Goal: Check status: Check status

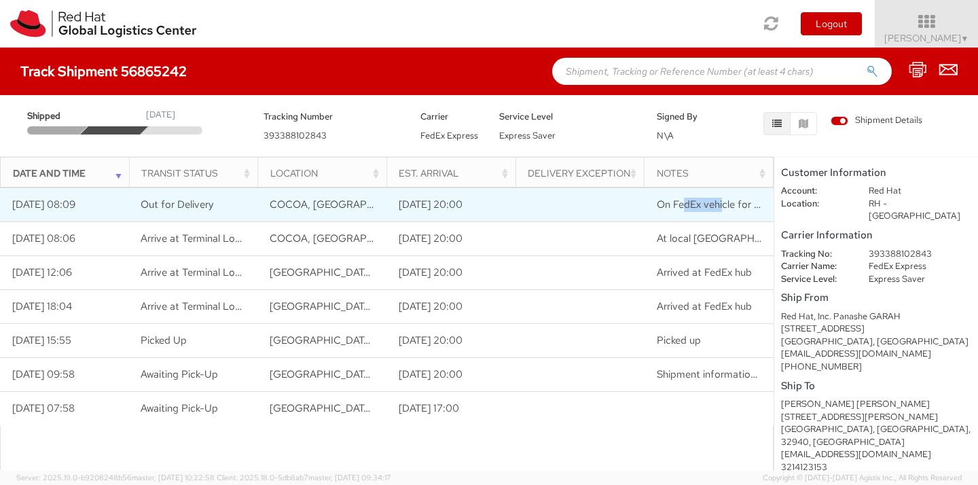
drag, startPoint x: 685, startPoint y: 201, endPoint x: 724, endPoint y: 200, distance: 38.7
click at [724, 200] on span "On FedEx vehicle for delivery" at bounding box center [723, 205] width 132 height 14
click at [755, 206] on span "On FedEx vehicle for delivery" at bounding box center [723, 205] width 132 height 14
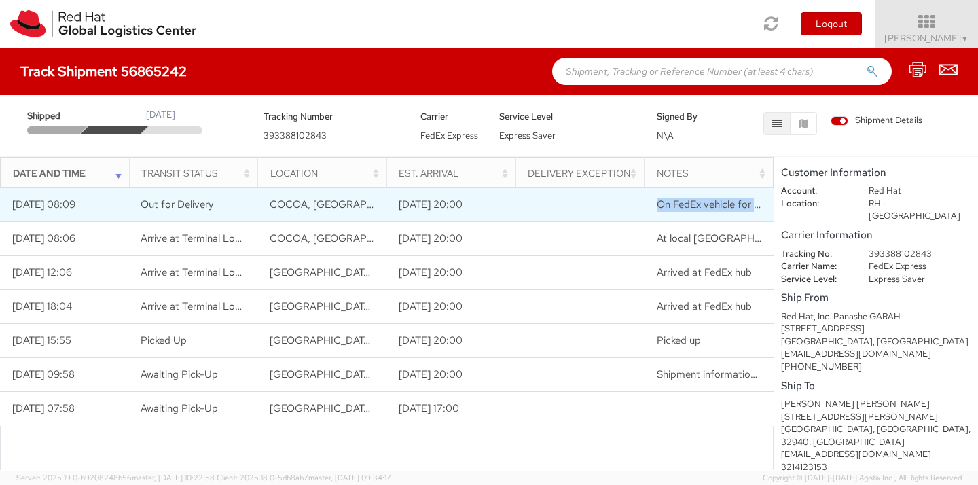
click at [755, 206] on span "On FedEx vehicle for delivery" at bounding box center [723, 205] width 132 height 14
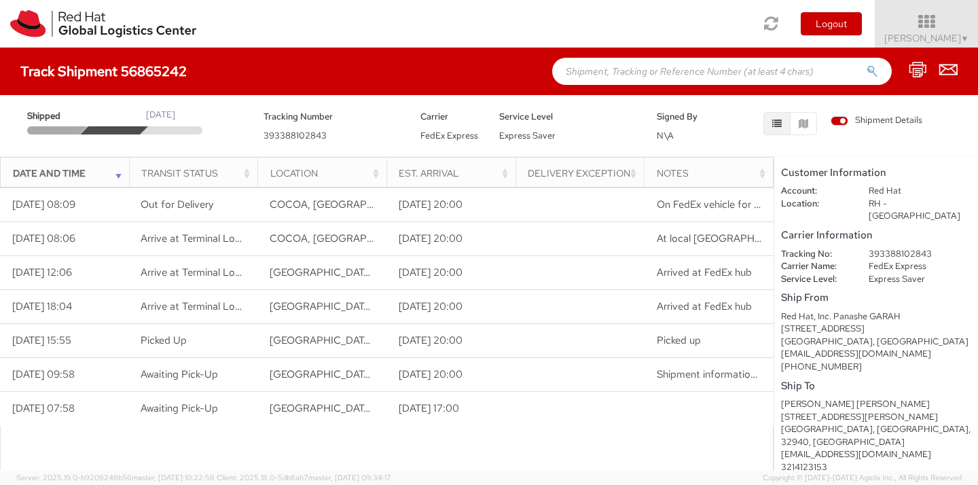
click at [291, 135] on span "393388102843" at bounding box center [294, 136] width 63 height 12
copy span "393388102843"
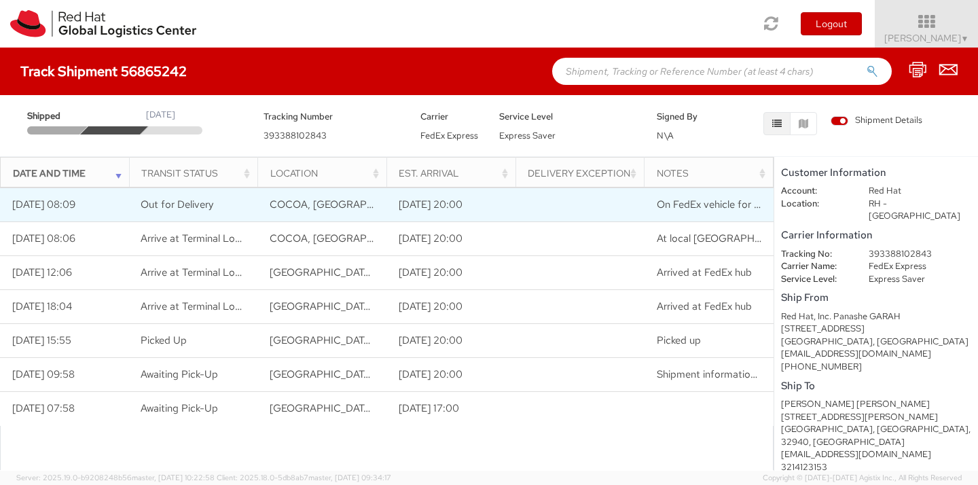
click at [438, 210] on td "[DATE] 20:00" at bounding box center [450, 205] width 129 height 34
click at [536, 213] on td at bounding box center [579, 205] width 129 height 34
